Goal: Transaction & Acquisition: Purchase product/service

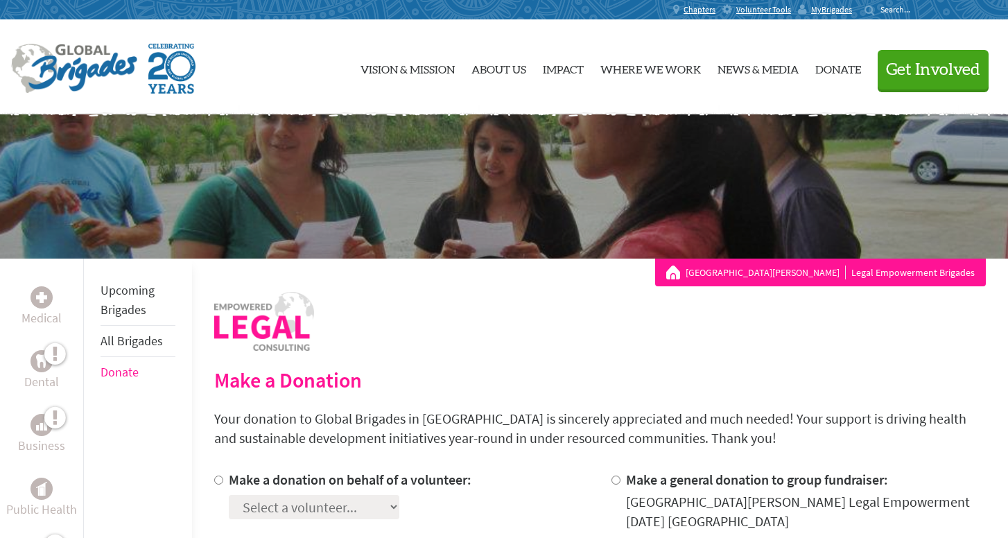
click at [802, 268] on link "[GEOGRAPHIC_DATA][PERSON_NAME]" at bounding box center [766, 273] width 160 height 14
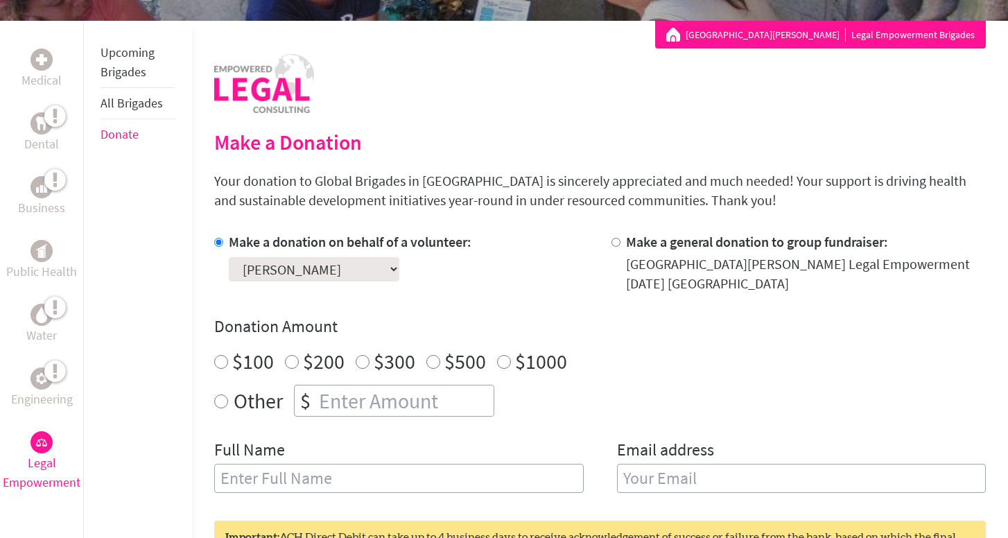
scroll to position [241, 0]
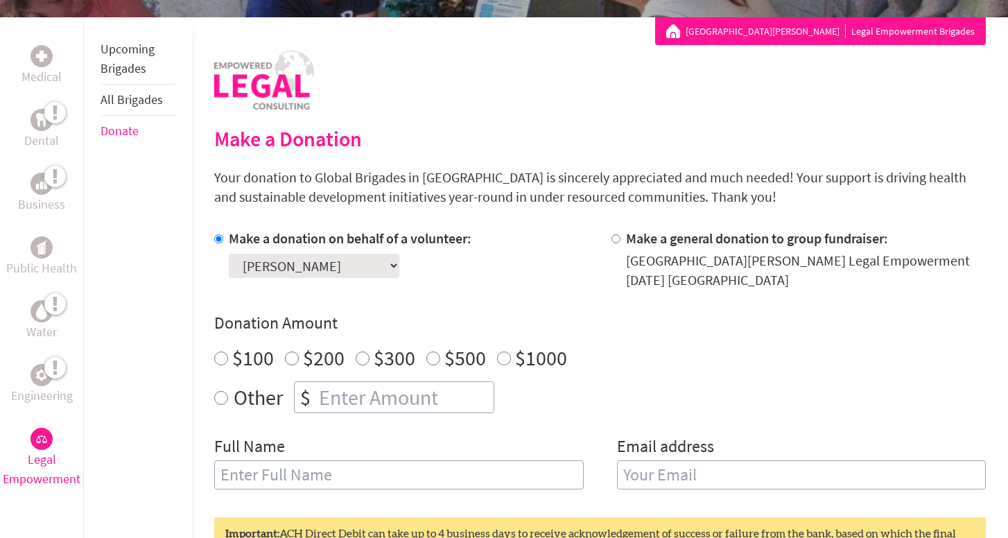
radio input "true"
click at [390, 395] on input "number" at bounding box center [404, 397] width 177 height 31
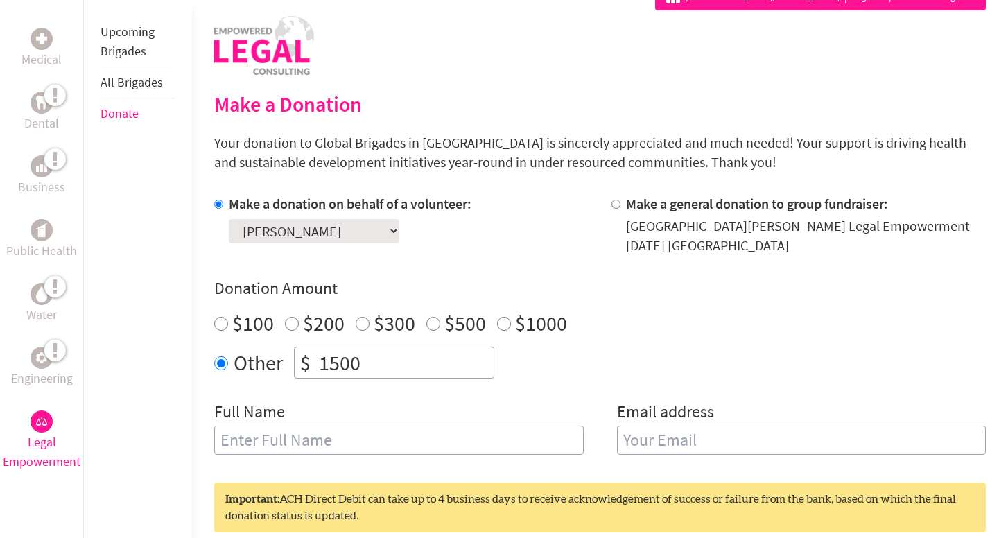
scroll to position [288, 0]
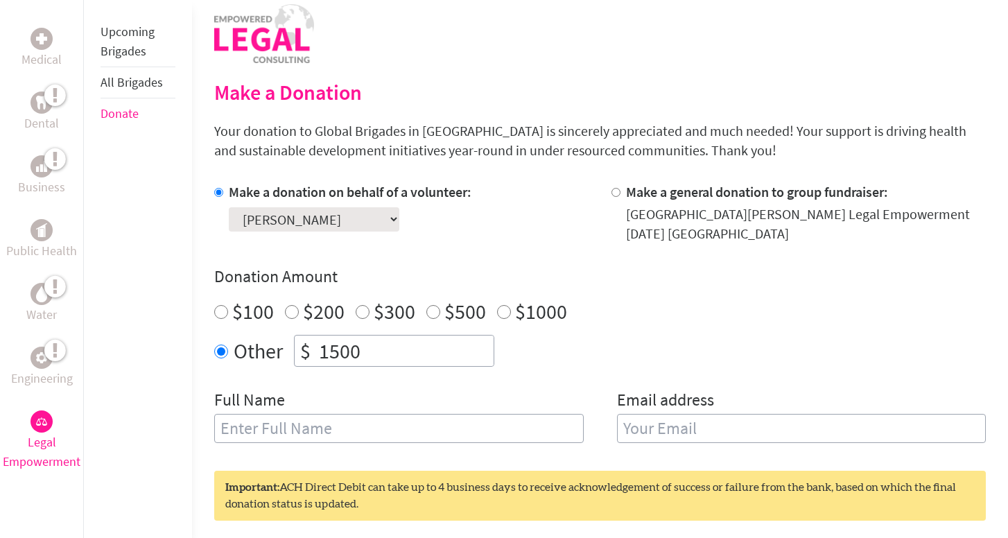
type input "1500"
click at [435, 436] on input "text" at bounding box center [398, 428] width 369 height 29
type input "[PERSON_NAME]"
click at [655, 425] on input "email" at bounding box center [801, 428] width 369 height 29
type input "lilye.oakley@gmail.com"
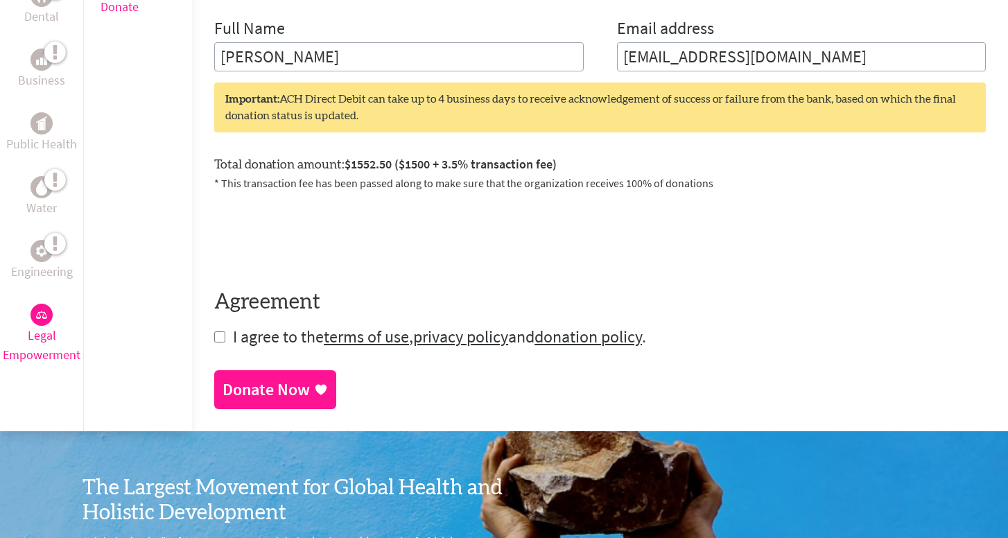
scroll to position [661, 0]
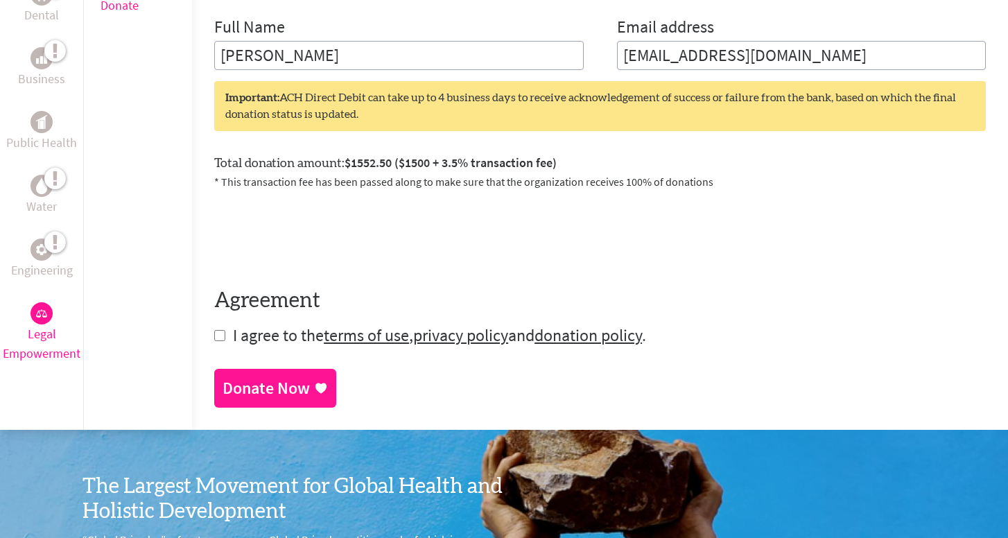
click at [217, 336] on input "checkbox" at bounding box center [219, 335] width 11 height 11
checkbox input "true"
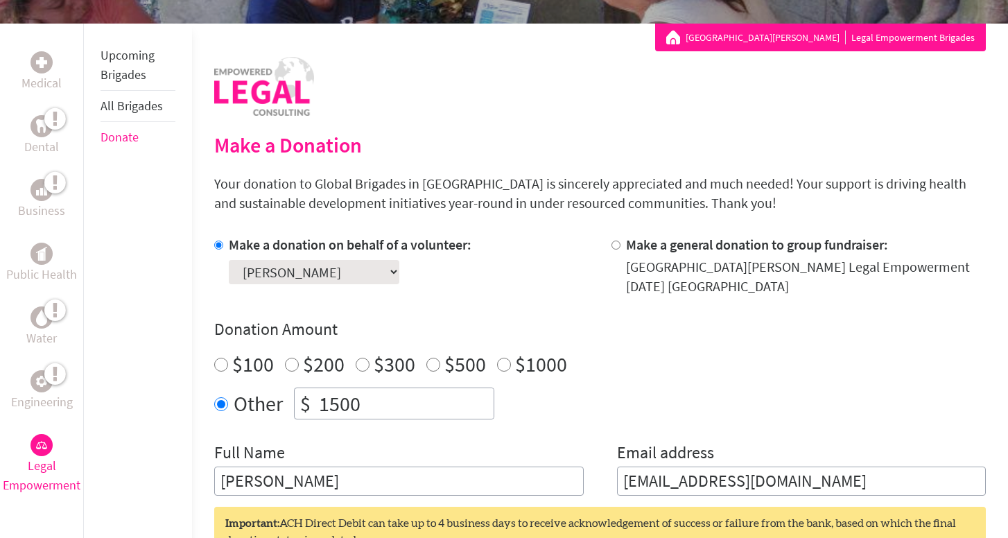
scroll to position [232, 0]
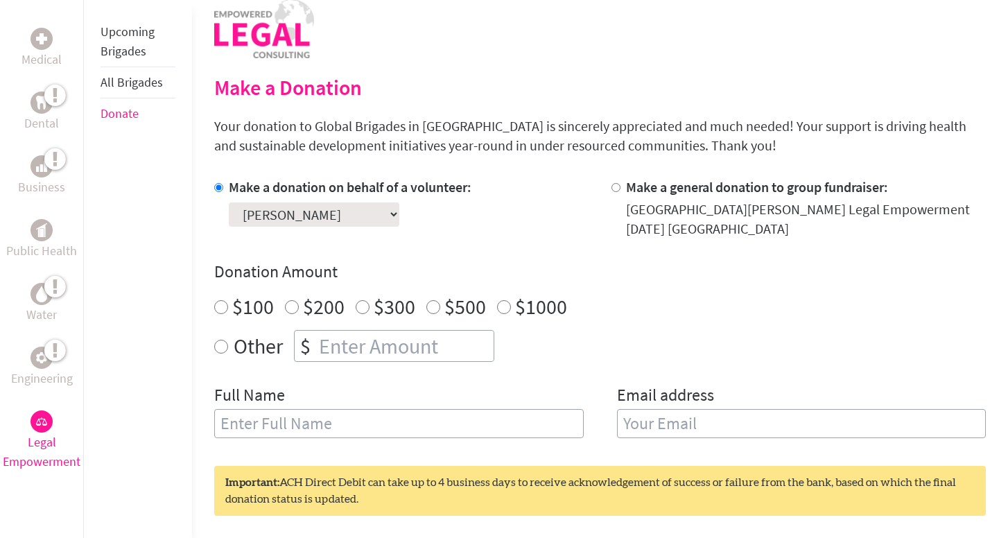
scroll to position [297, 0]
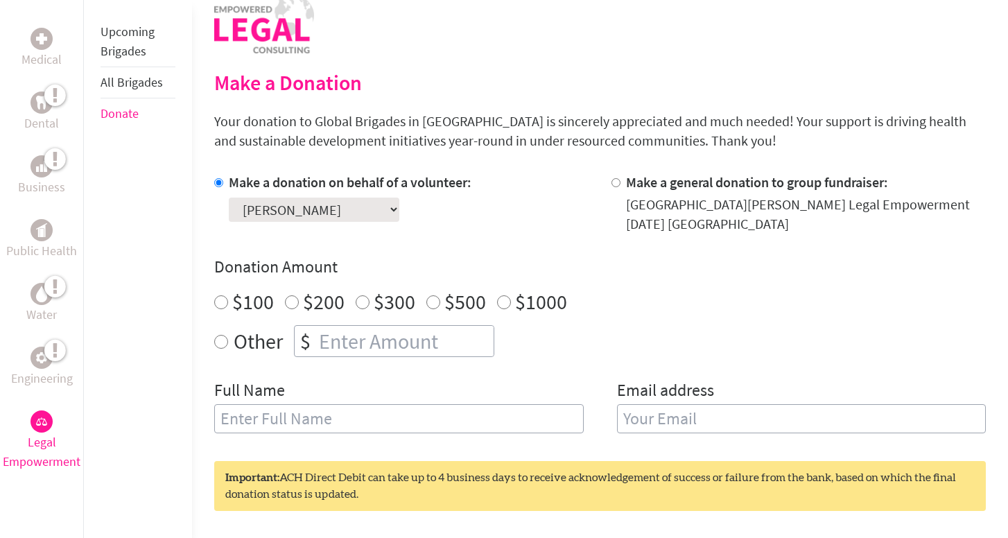
radio input "true"
click at [347, 345] on input "number" at bounding box center [404, 341] width 177 height 31
type input "1500"
click at [323, 414] on input "text" at bounding box center [398, 418] width 369 height 29
type input "[PERSON_NAME]"
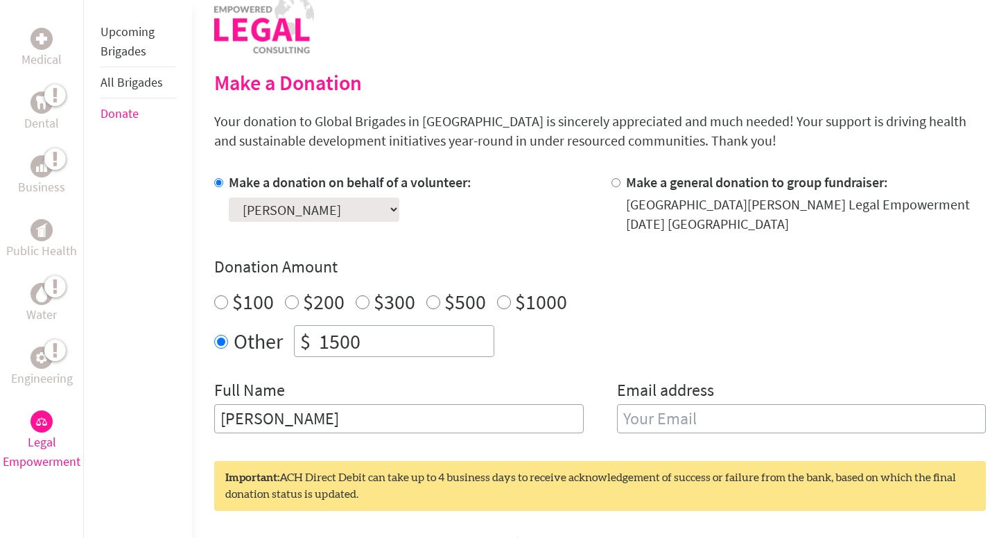
click at [664, 410] on input "email" at bounding box center [801, 418] width 369 height 29
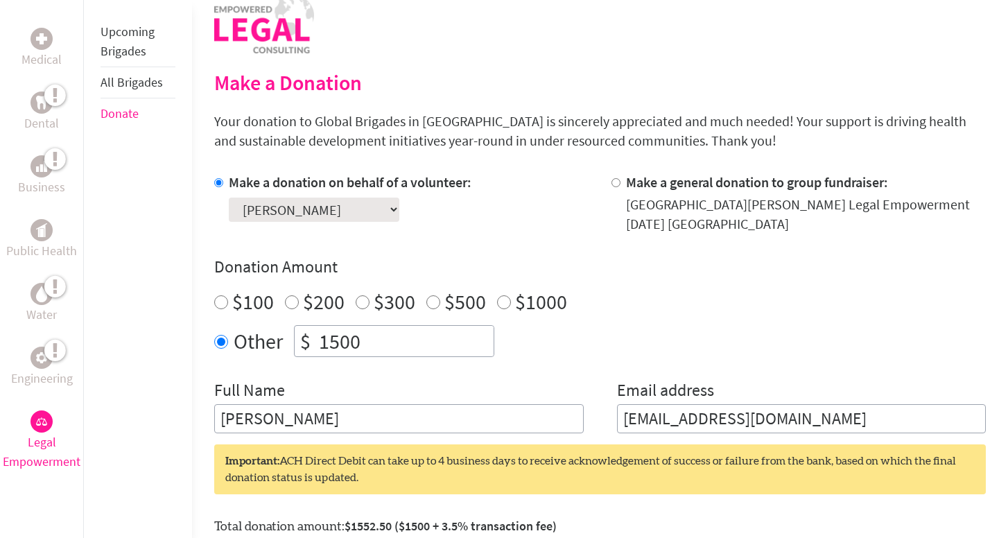
type input "lilye.oakley@gmail.com"
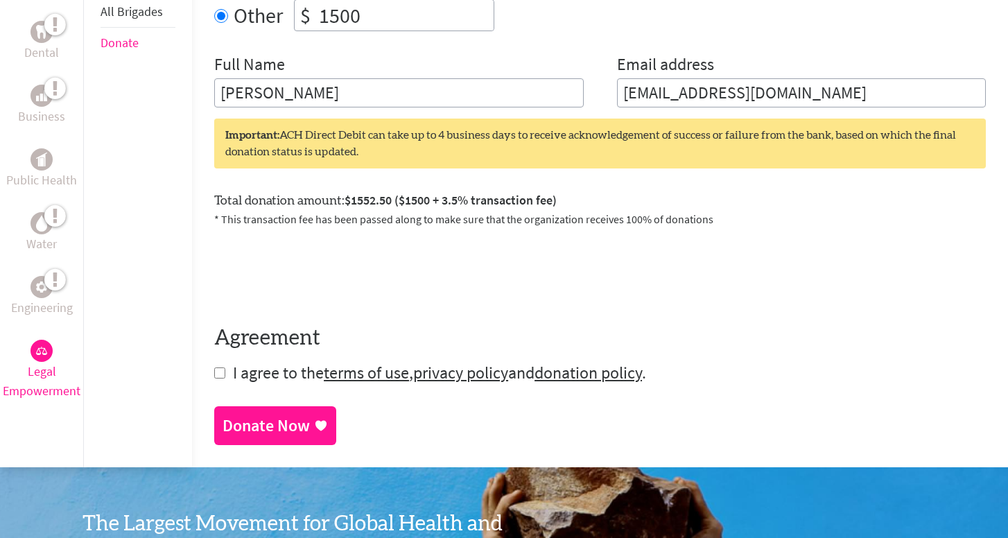
scroll to position [634, 0]
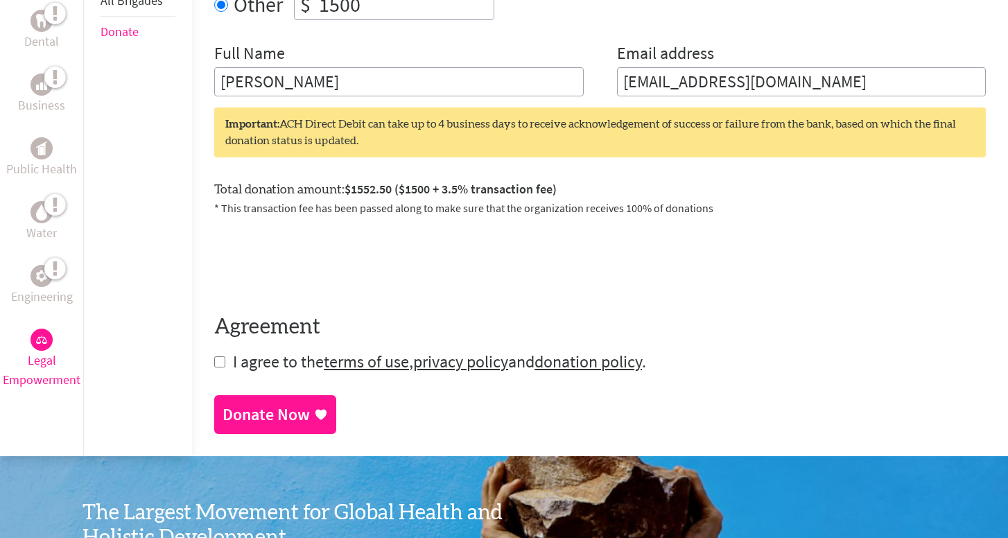
click at [218, 363] on input "checkbox" at bounding box center [219, 361] width 11 height 11
checkbox input "true"
click at [315, 414] on icon at bounding box center [320, 416] width 11 height 10
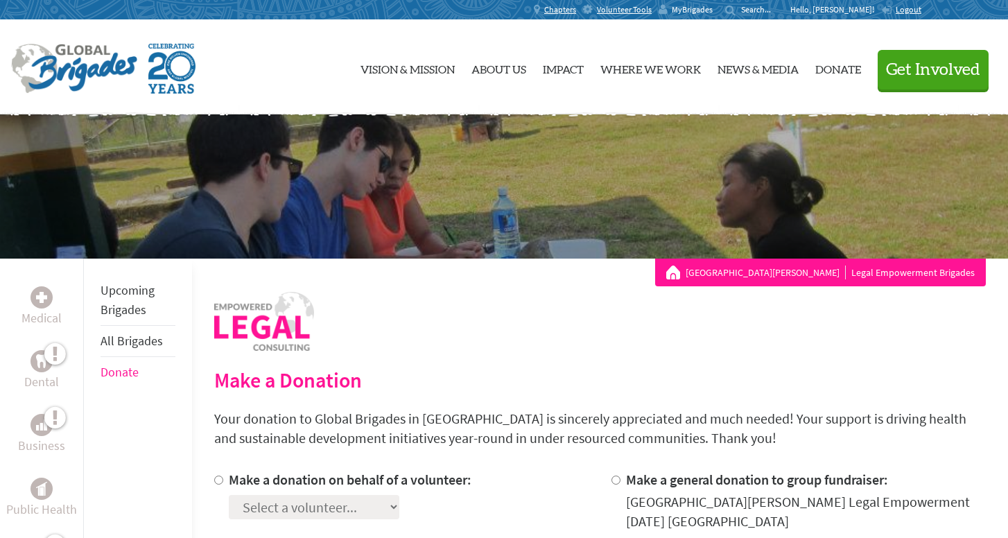
click at [713, 10] on span "MyBrigades" at bounding box center [692, 9] width 41 height 11
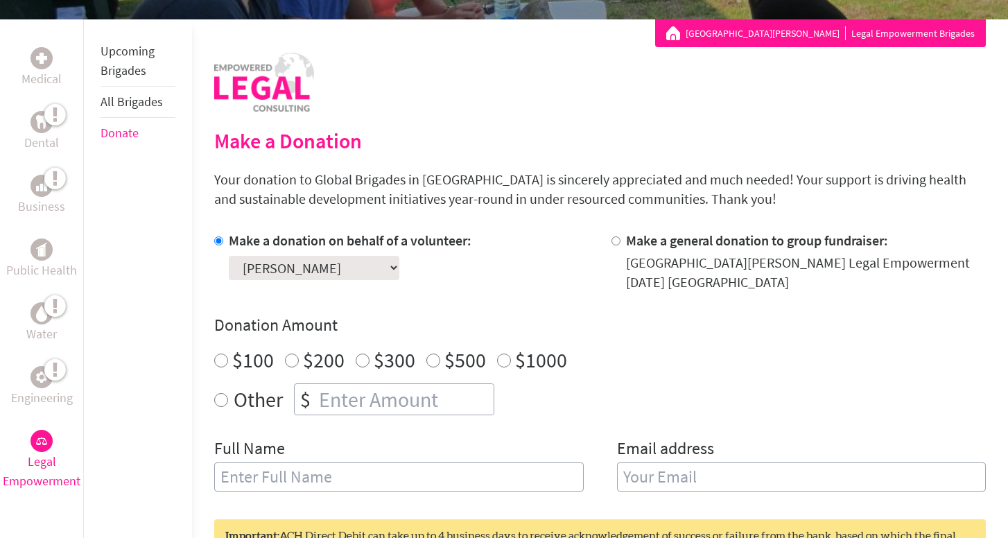
scroll to position [95, 0]
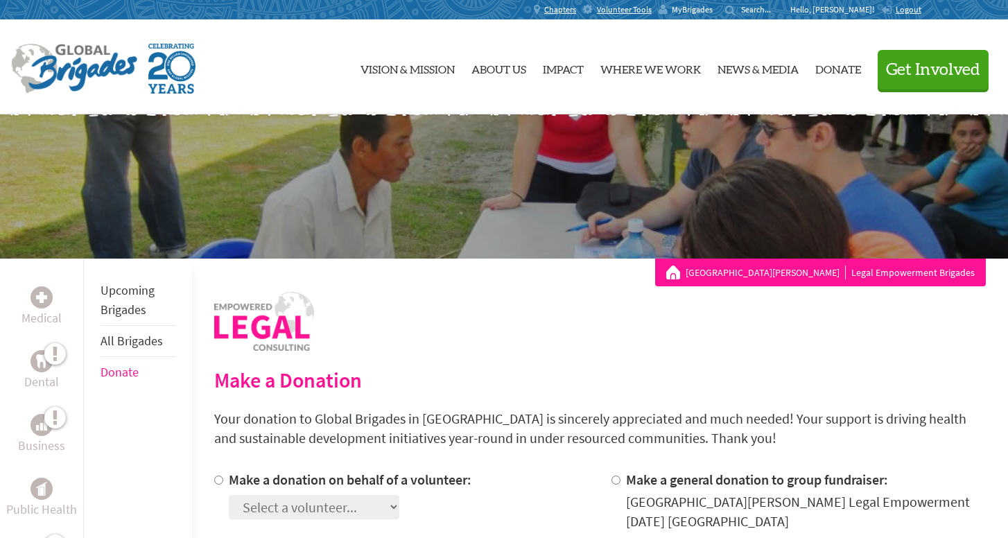
click at [713, 10] on span "MyBrigades" at bounding box center [692, 9] width 41 height 11
